Goal: Task Accomplishment & Management: Use online tool/utility

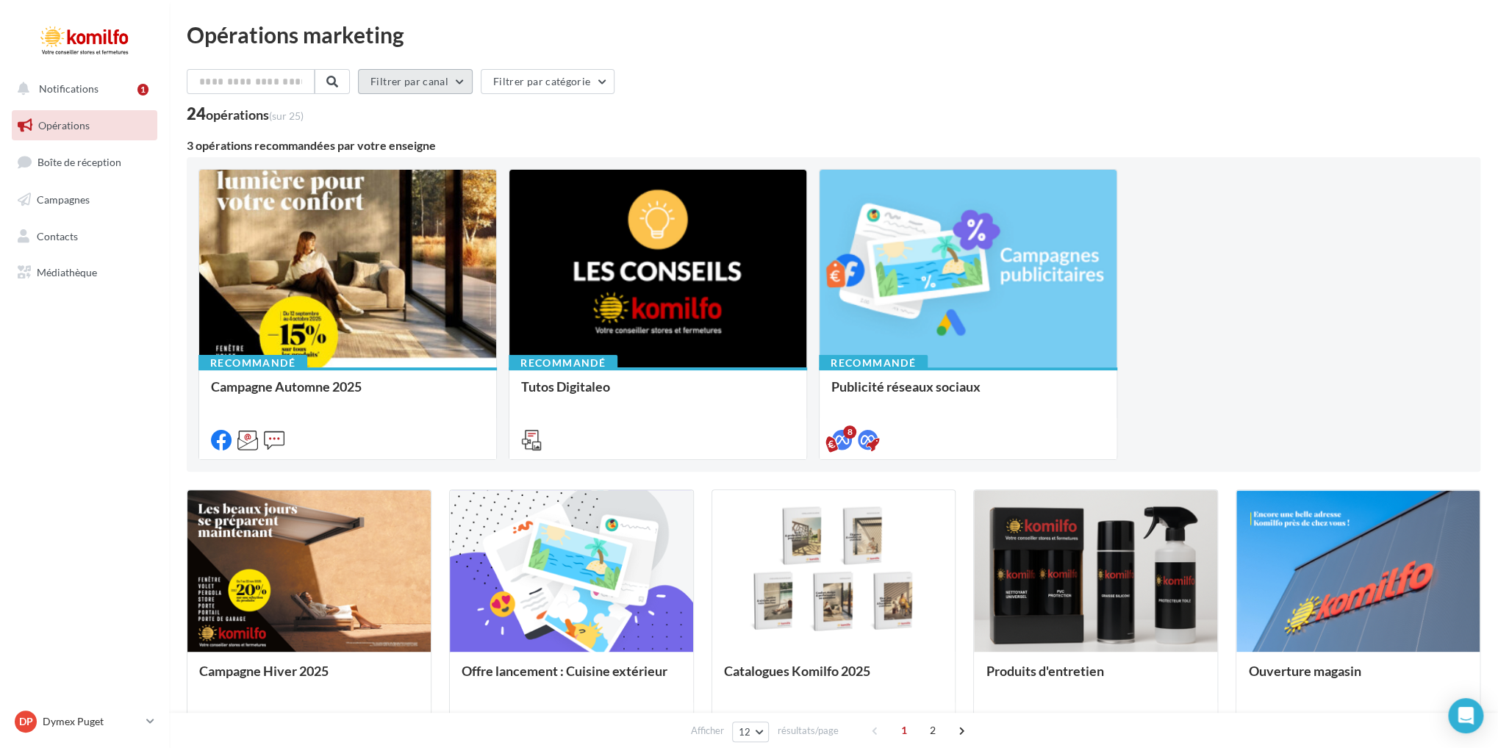
click at [421, 83] on button "Filtrer par canal" at bounding box center [415, 81] width 115 height 25
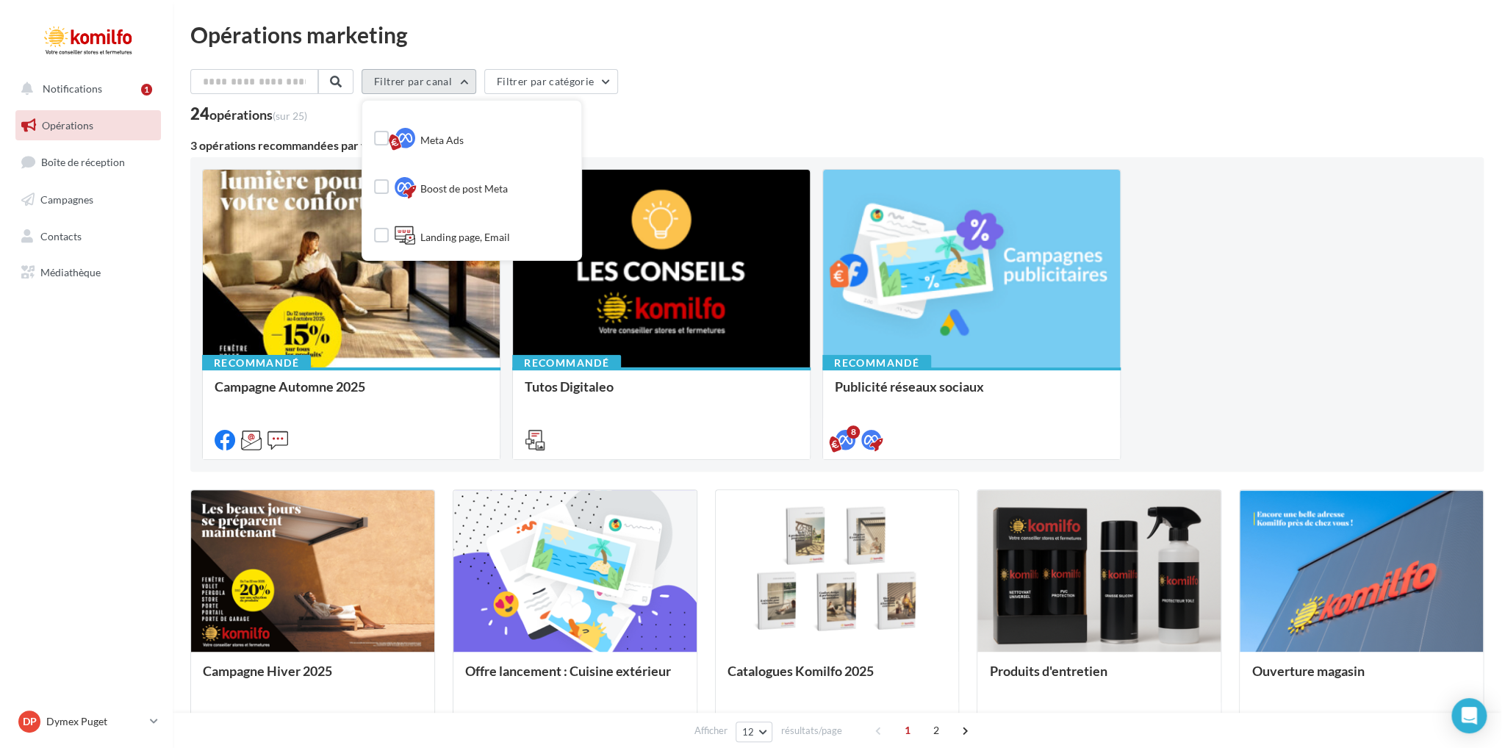
scroll to position [232, 0]
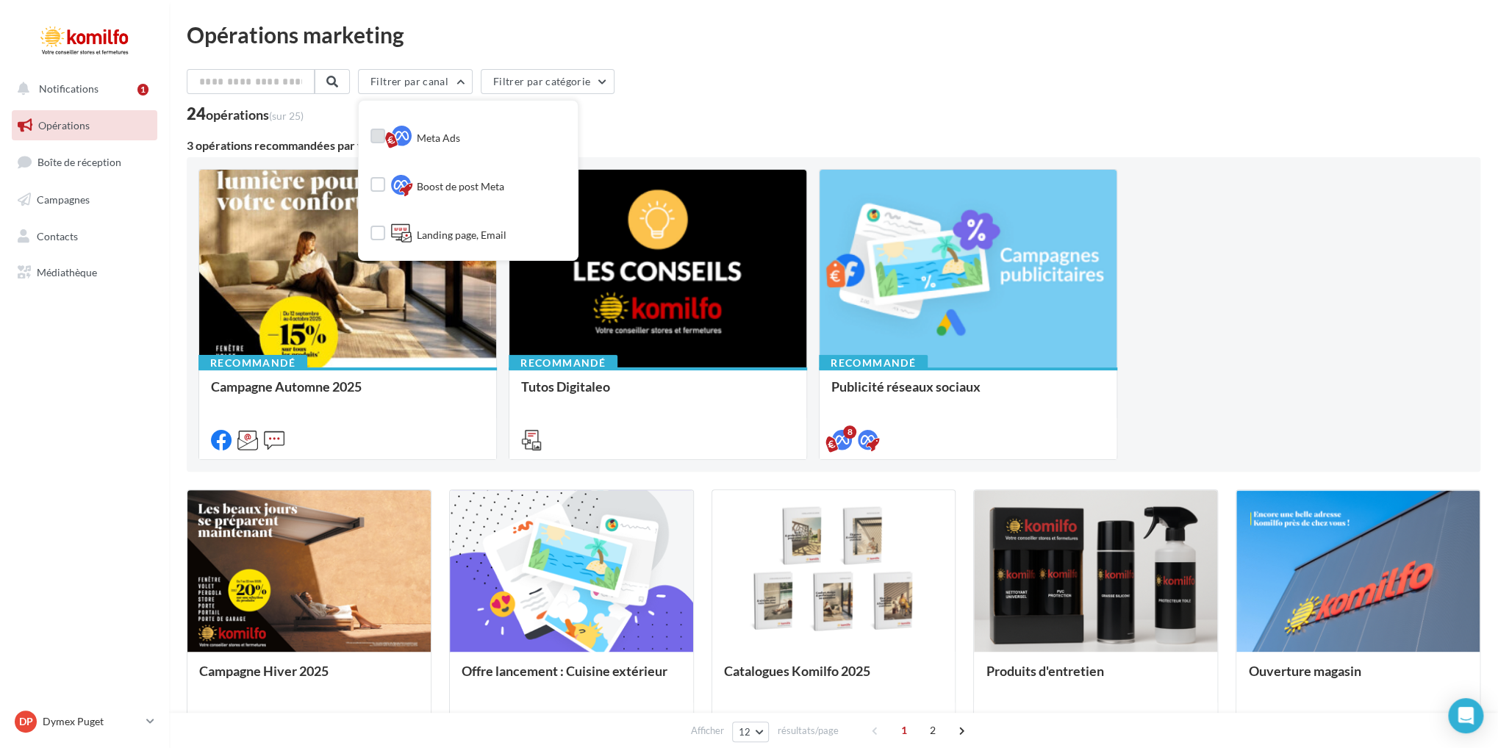
click at [460, 132] on span "Meta Ads" at bounding box center [438, 138] width 43 height 15
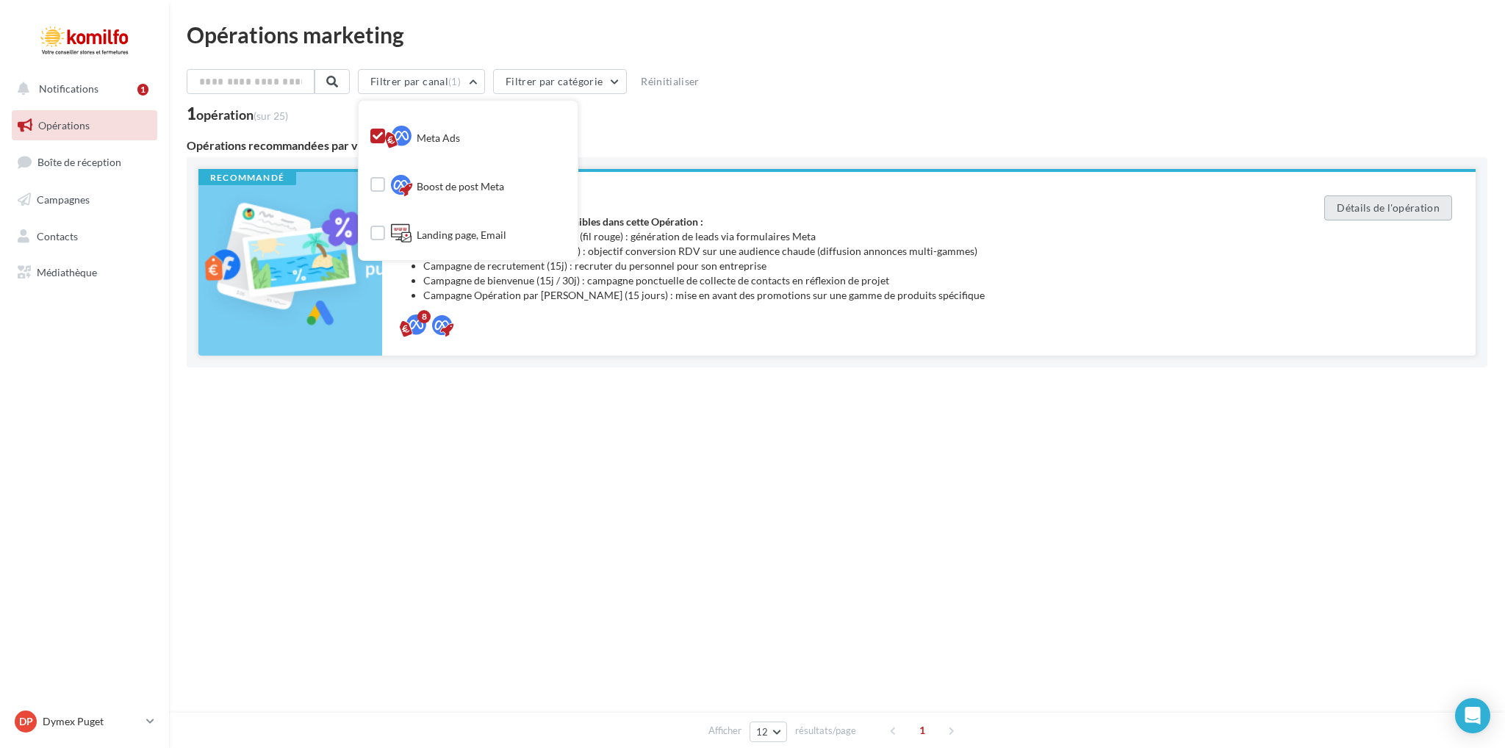
click at [1381, 214] on button "Détails de l'opération" at bounding box center [1389, 208] width 128 height 25
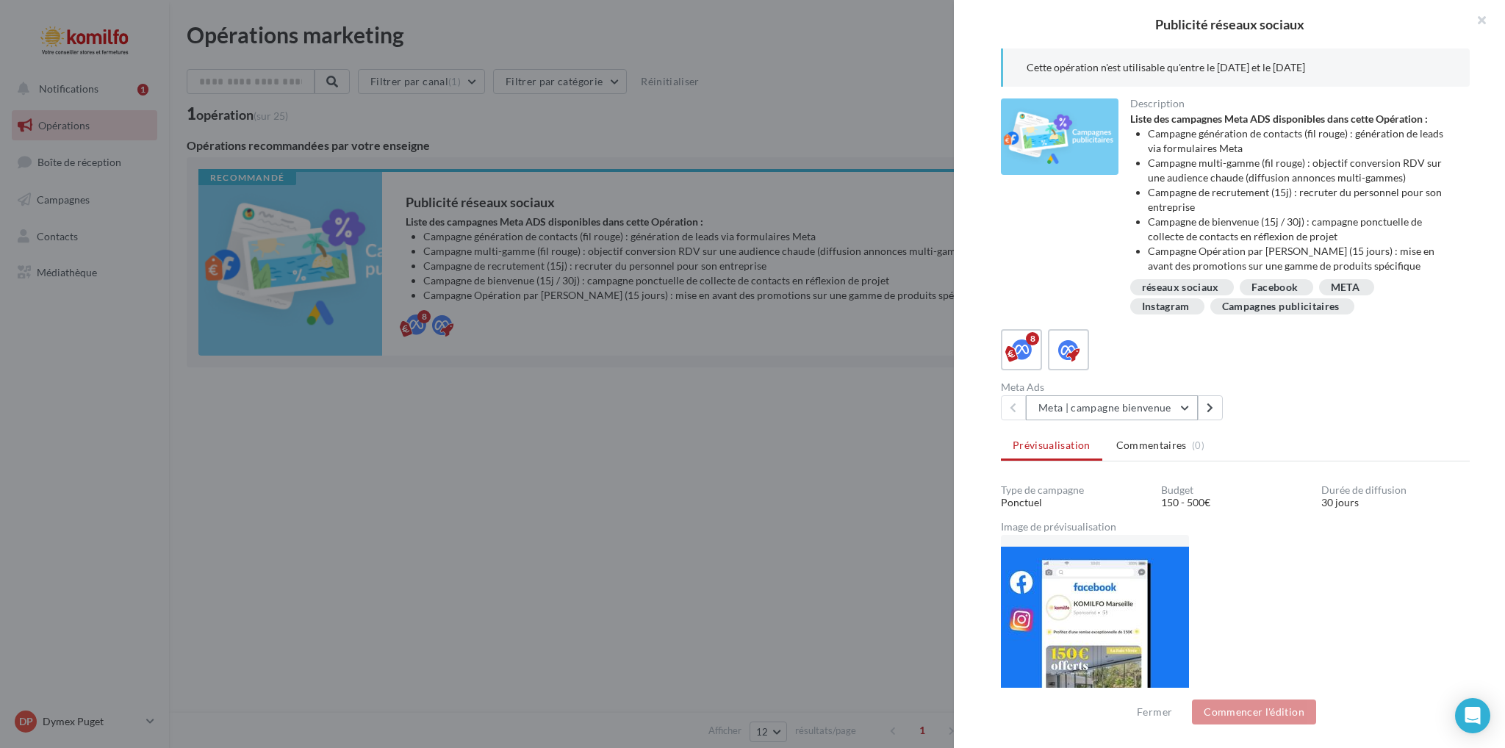
click at [1188, 420] on button "Meta | campagne bienvenue" at bounding box center [1112, 407] width 172 height 25
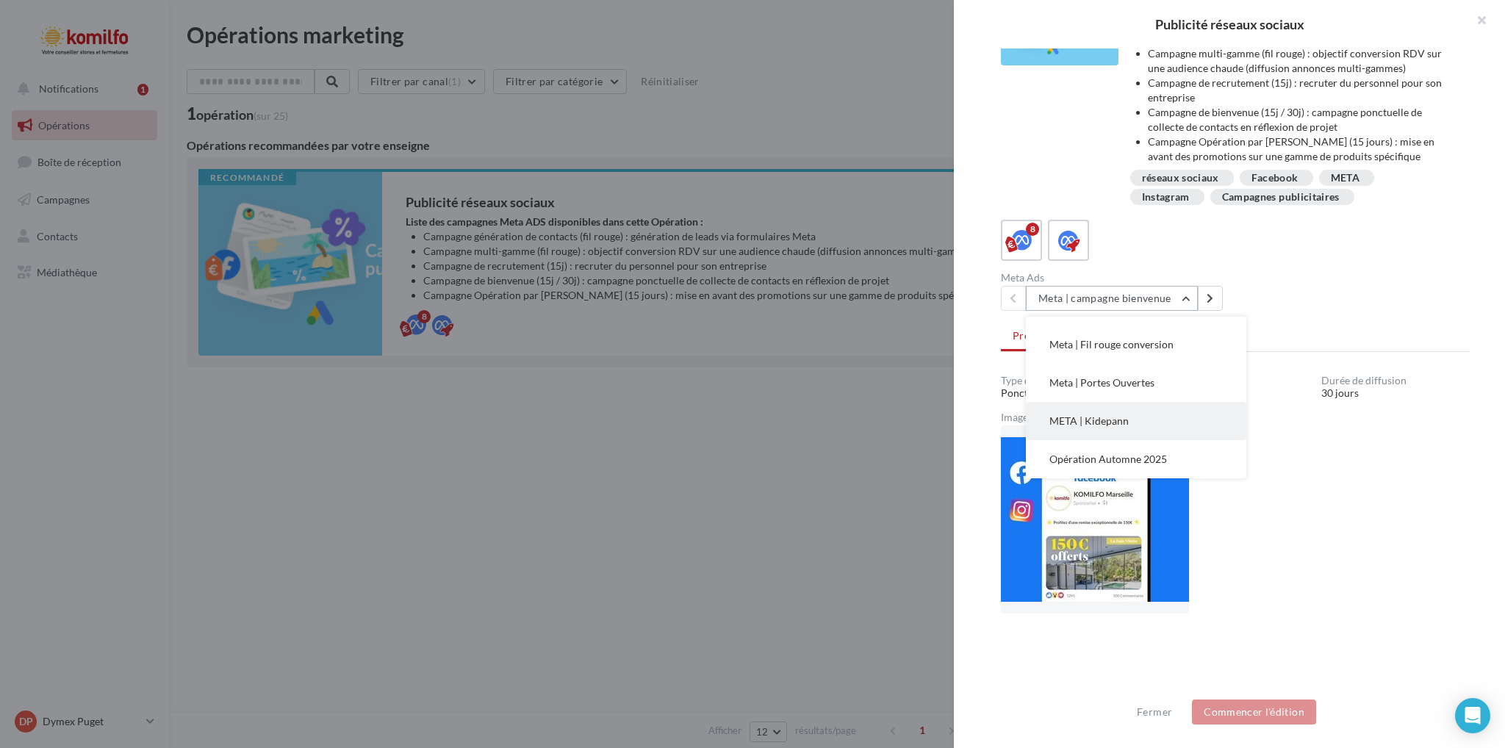
scroll to position [223, 0]
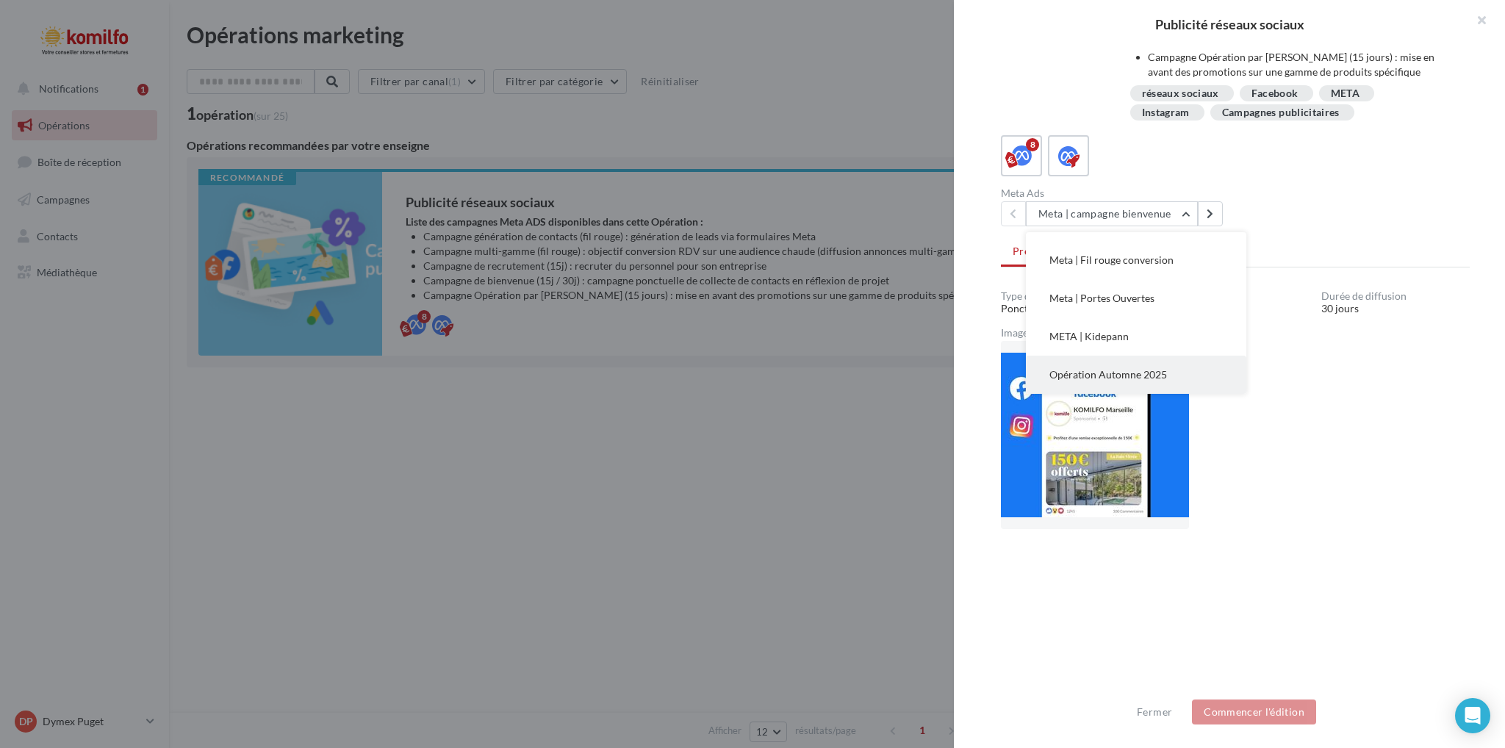
click at [1149, 375] on span "Opération Automne 2025" at bounding box center [1109, 374] width 118 height 12
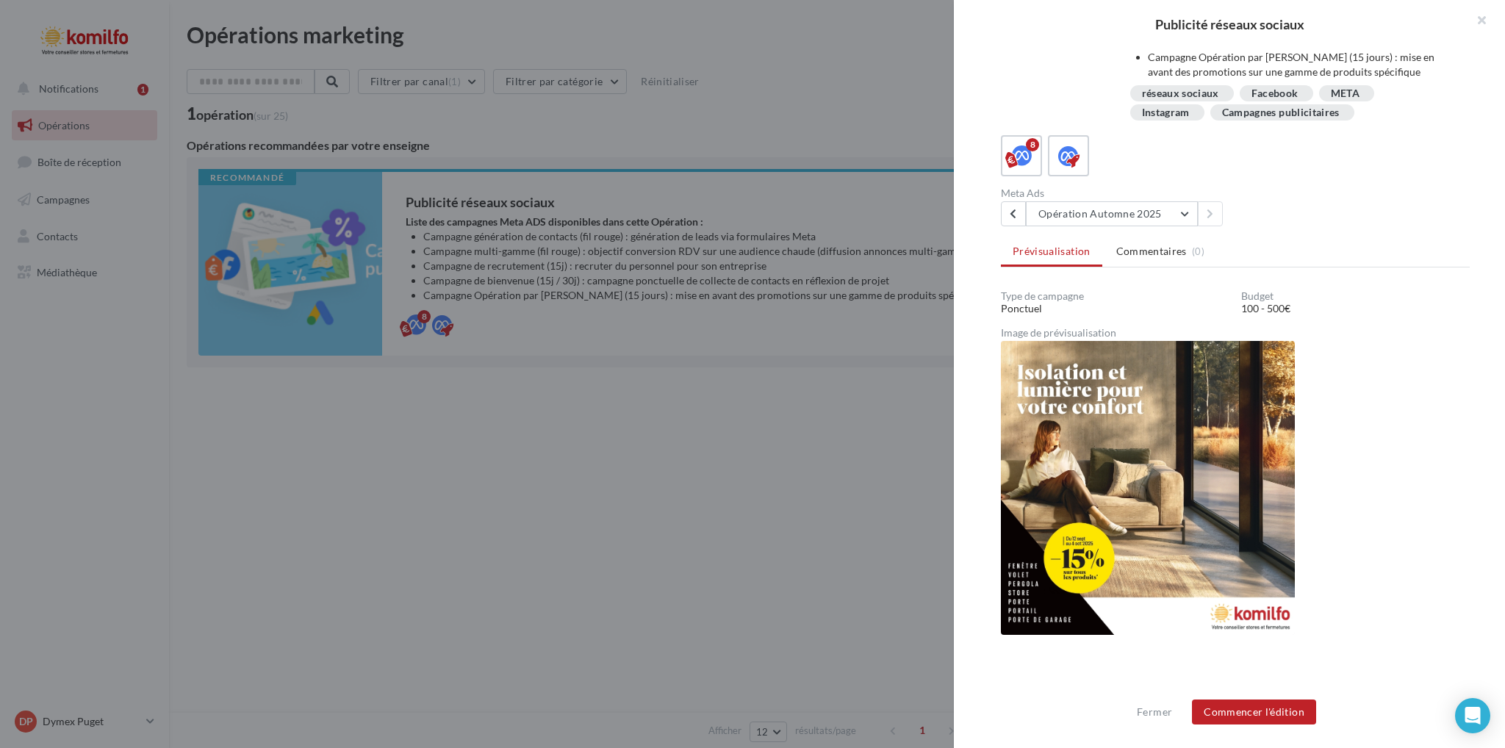
scroll to position [172, 0]
click at [1258, 712] on button "Commencer l'édition" at bounding box center [1254, 712] width 124 height 25
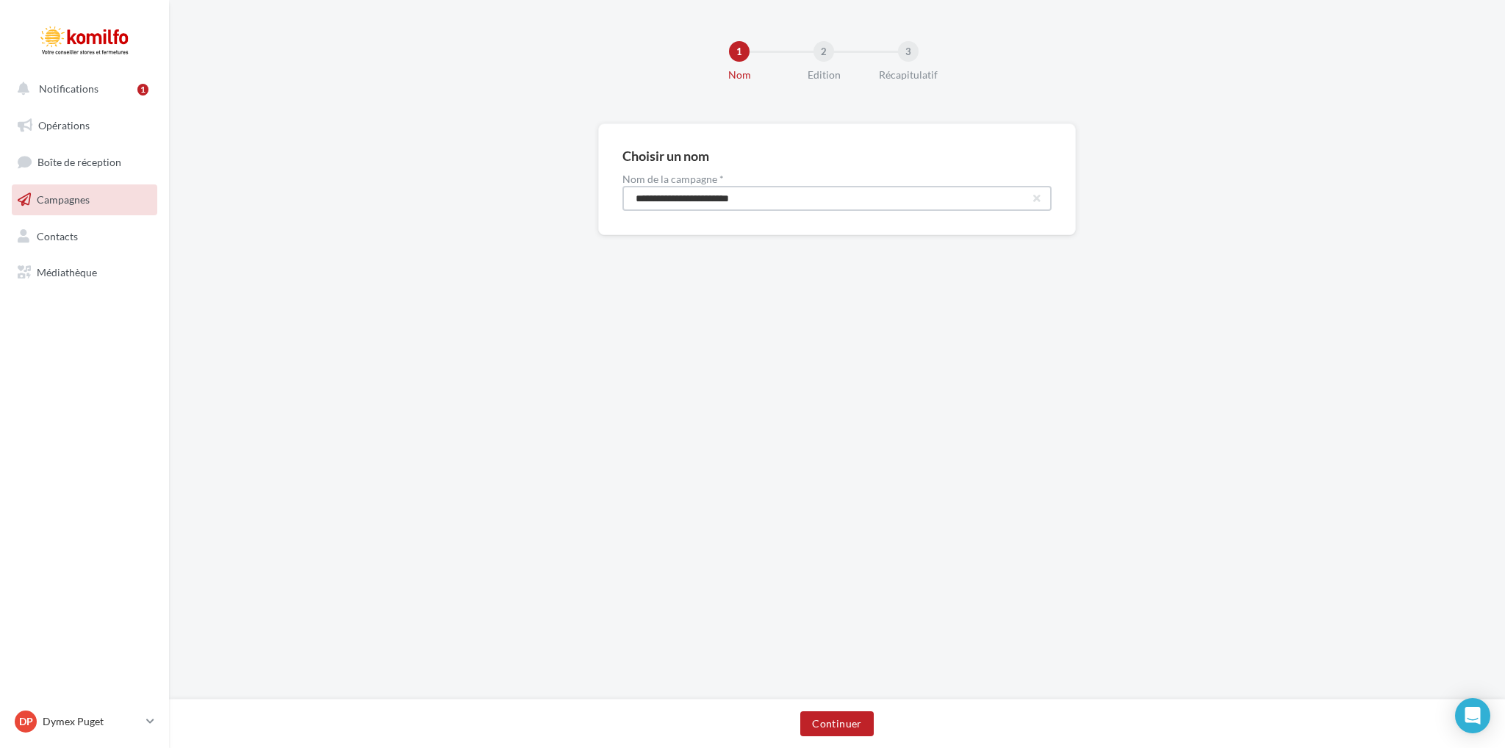
click at [798, 194] on input "**********" at bounding box center [837, 198] width 429 height 25
type input "**********"
click at [846, 722] on button "Continuer" at bounding box center [837, 724] width 73 height 25
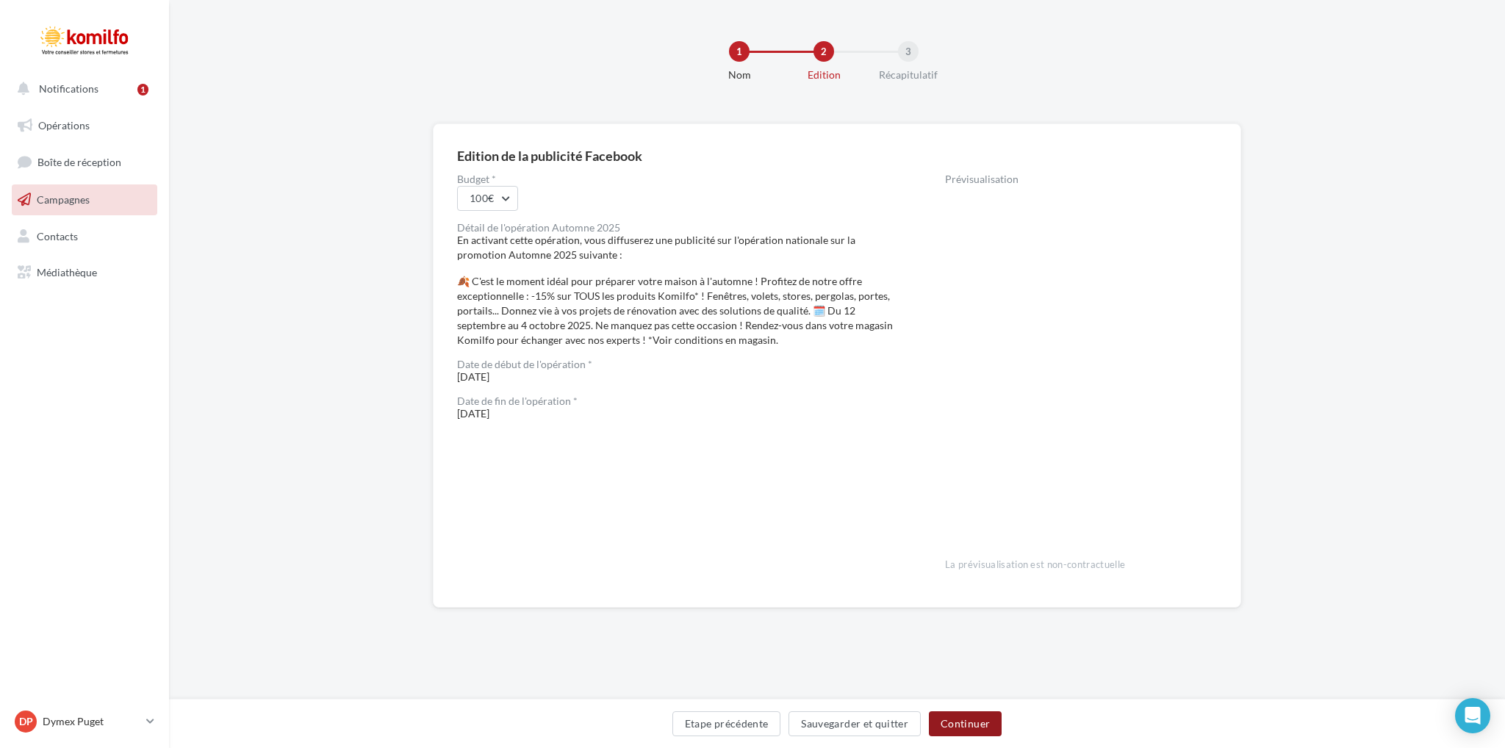
click at [984, 726] on button "Continuer" at bounding box center [965, 724] width 73 height 25
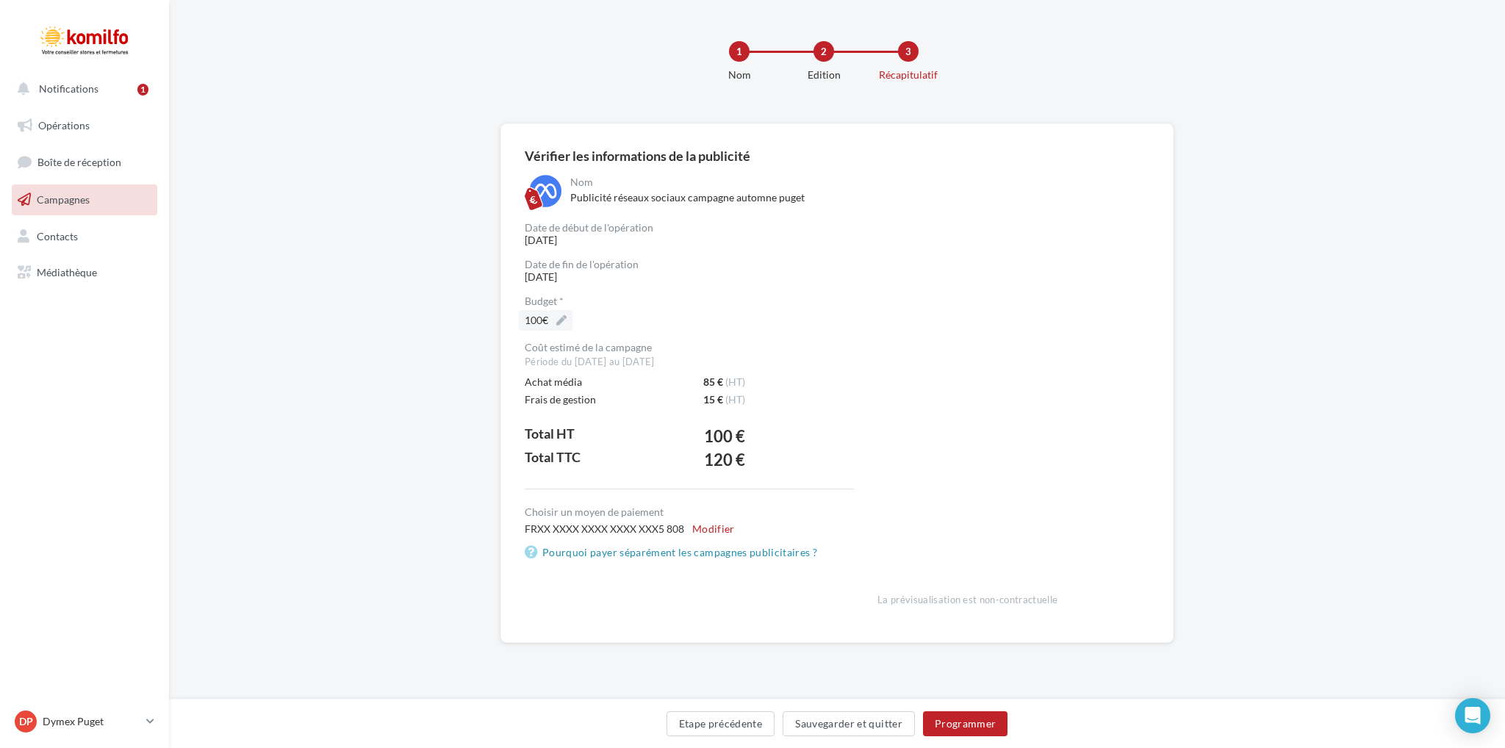
click at [567, 325] on icon at bounding box center [562, 320] width 16 height 16
click at [568, 480] on button "300€" at bounding box center [629, 470] width 221 height 38
click at [562, 321] on icon at bounding box center [562, 320] width 16 height 16
click at [586, 407] on button "300€" at bounding box center [629, 403] width 221 height 38
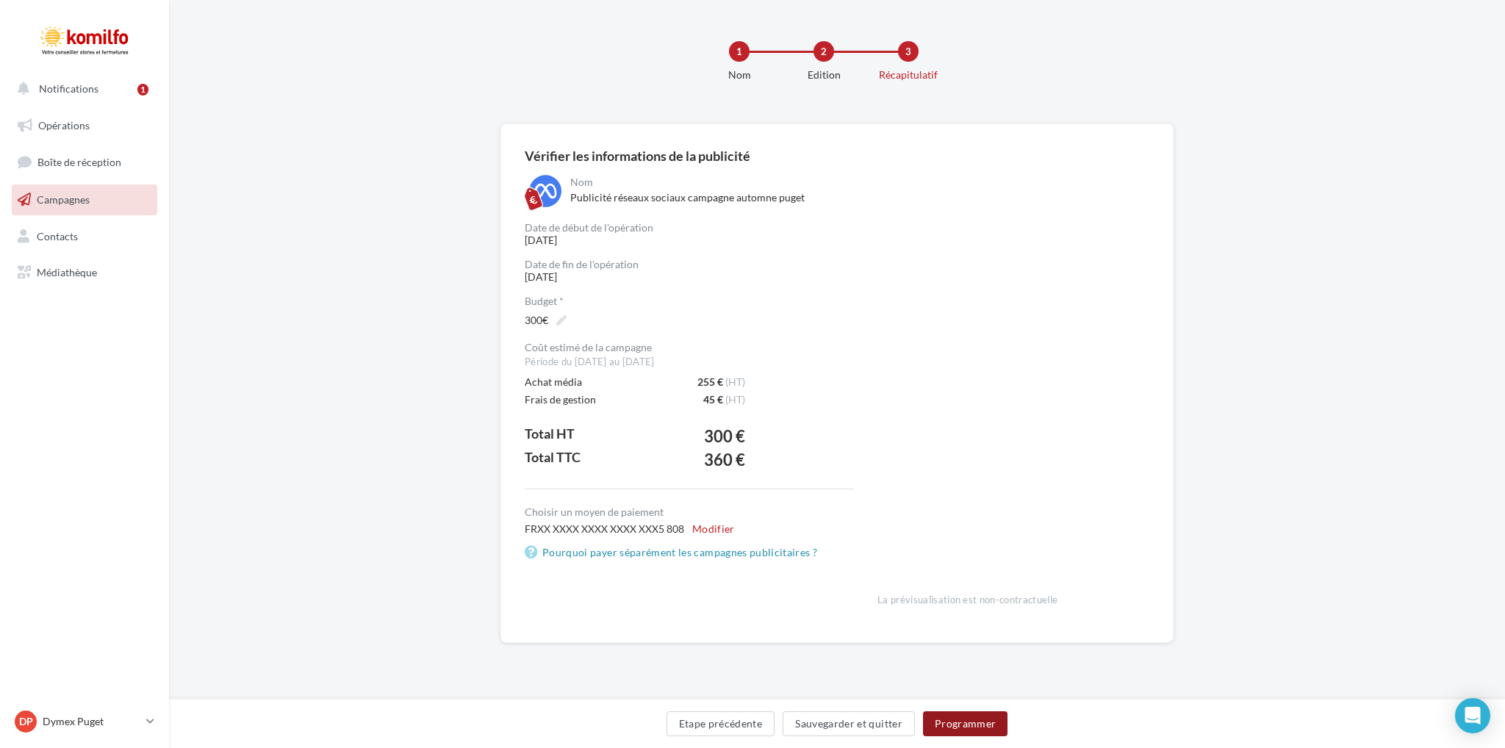
click at [972, 724] on button "Programmer" at bounding box center [965, 724] width 85 height 25
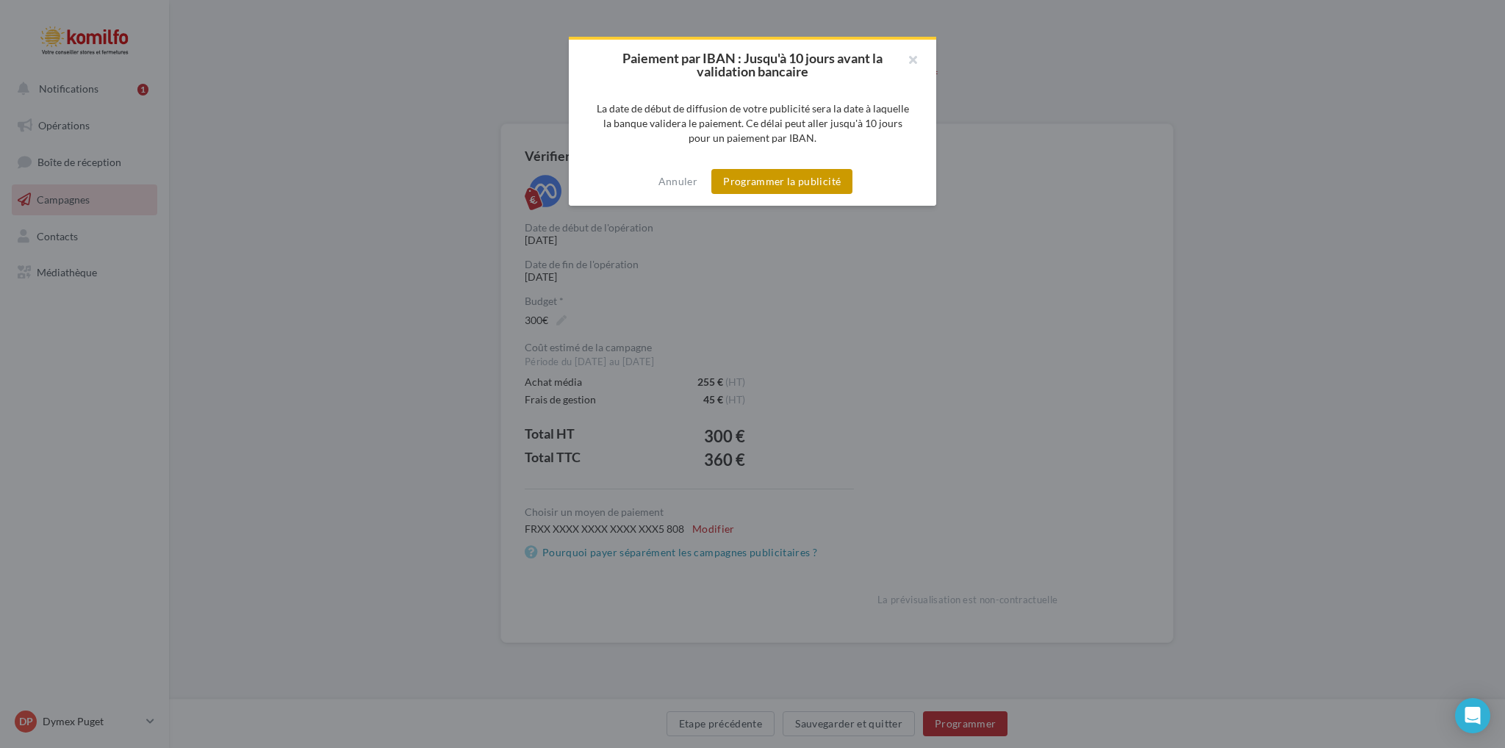
click at [815, 183] on button "Programmer la publicité" at bounding box center [782, 181] width 141 height 25
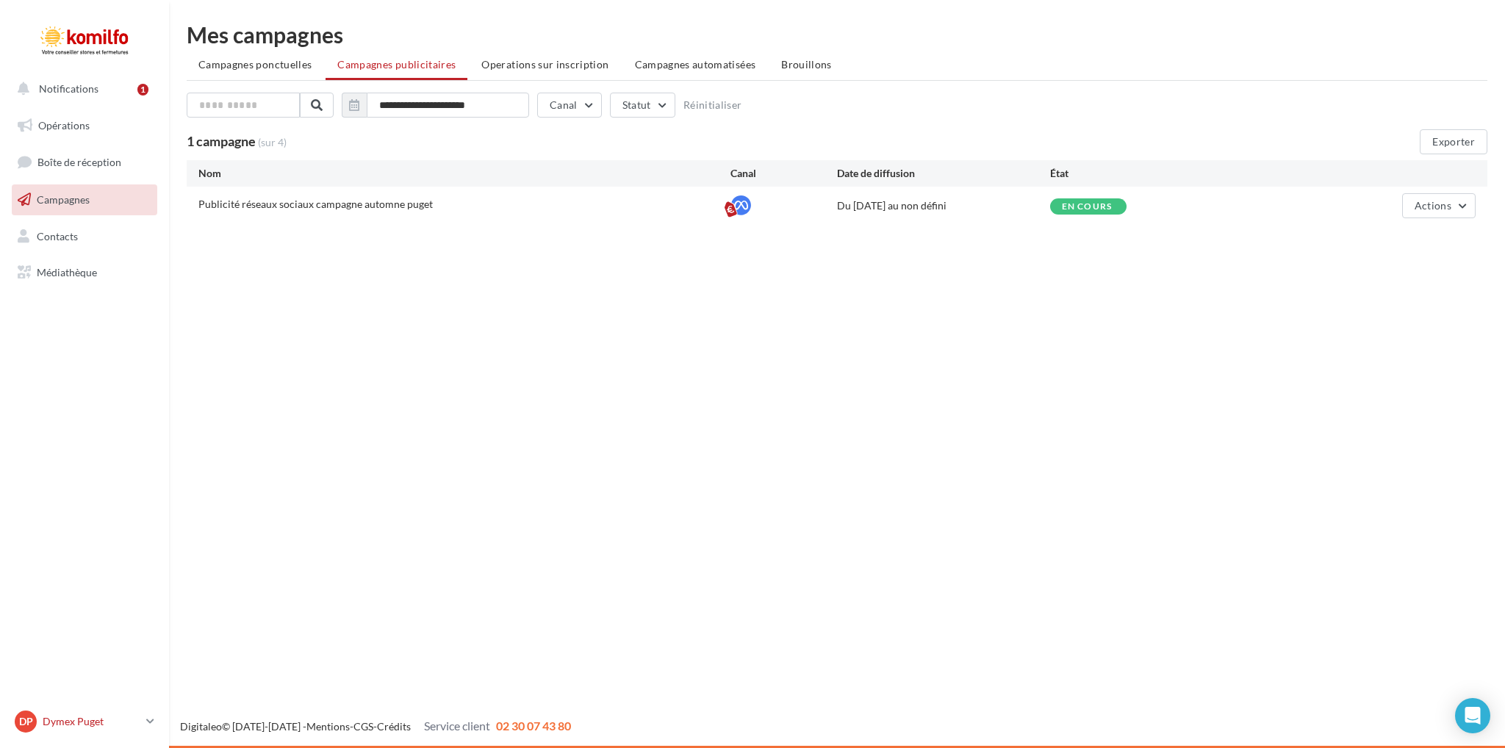
click at [133, 721] on p "Dymex Puget" at bounding box center [92, 722] width 98 height 15
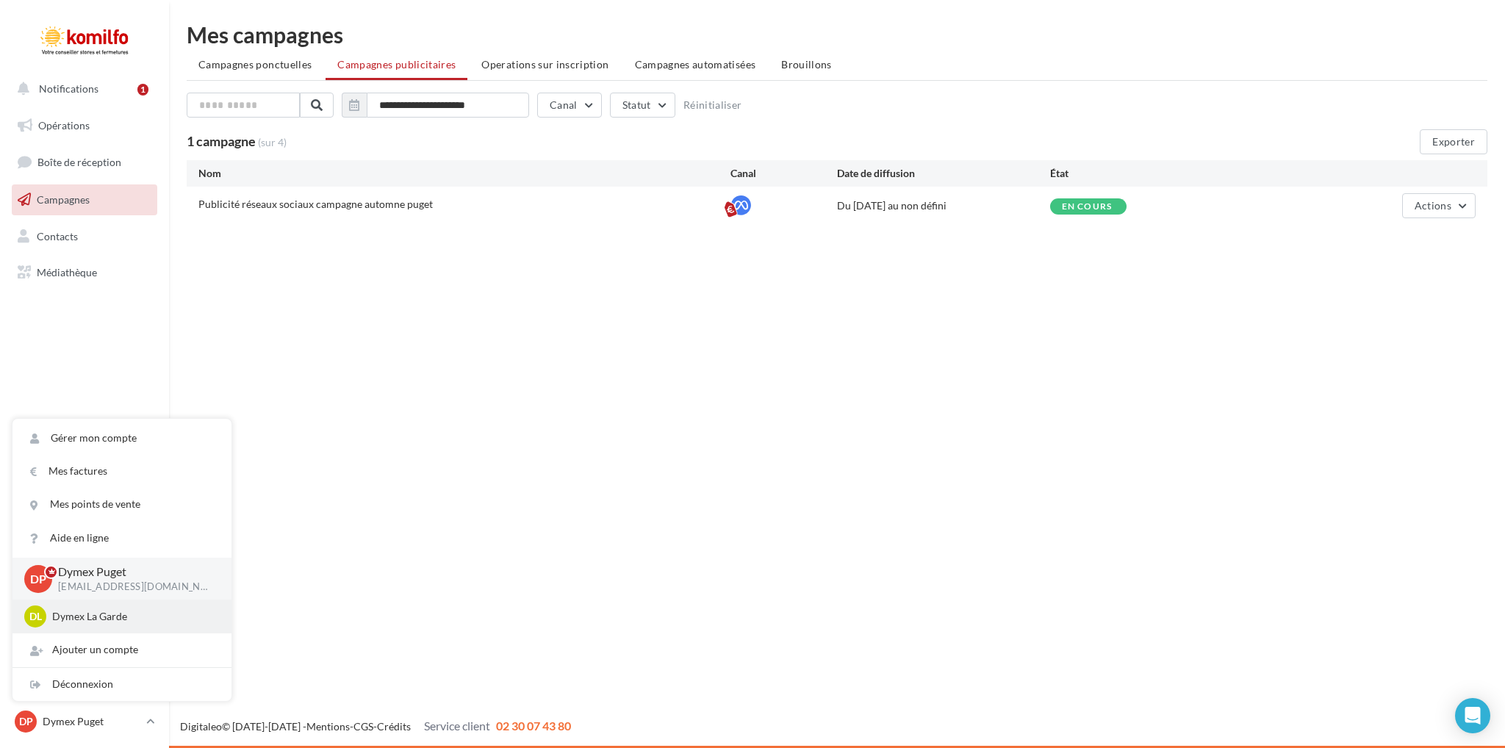
click at [119, 615] on p "Dymex La Garde" at bounding box center [133, 616] width 162 height 15
